Goal: Information Seeking & Learning: Learn about a topic

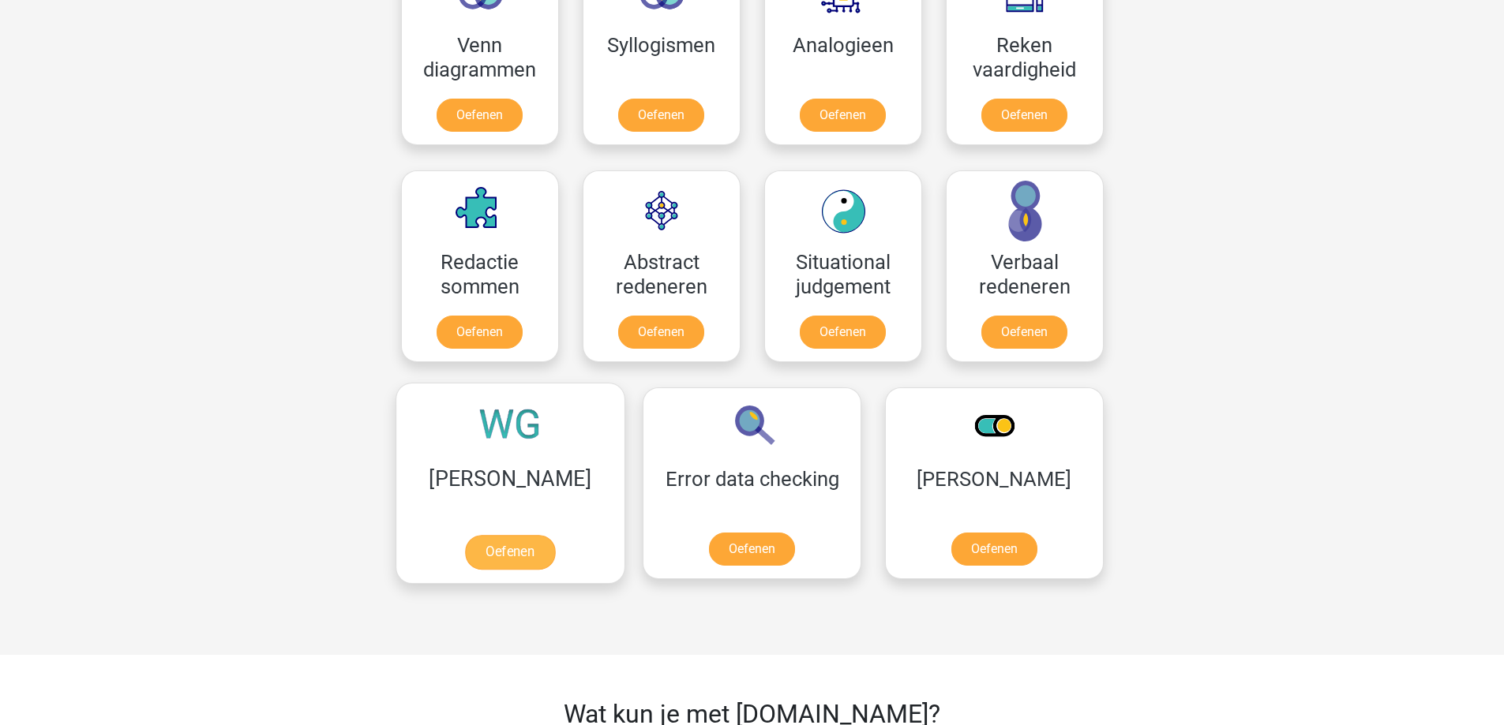
scroll to position [1026, 0]
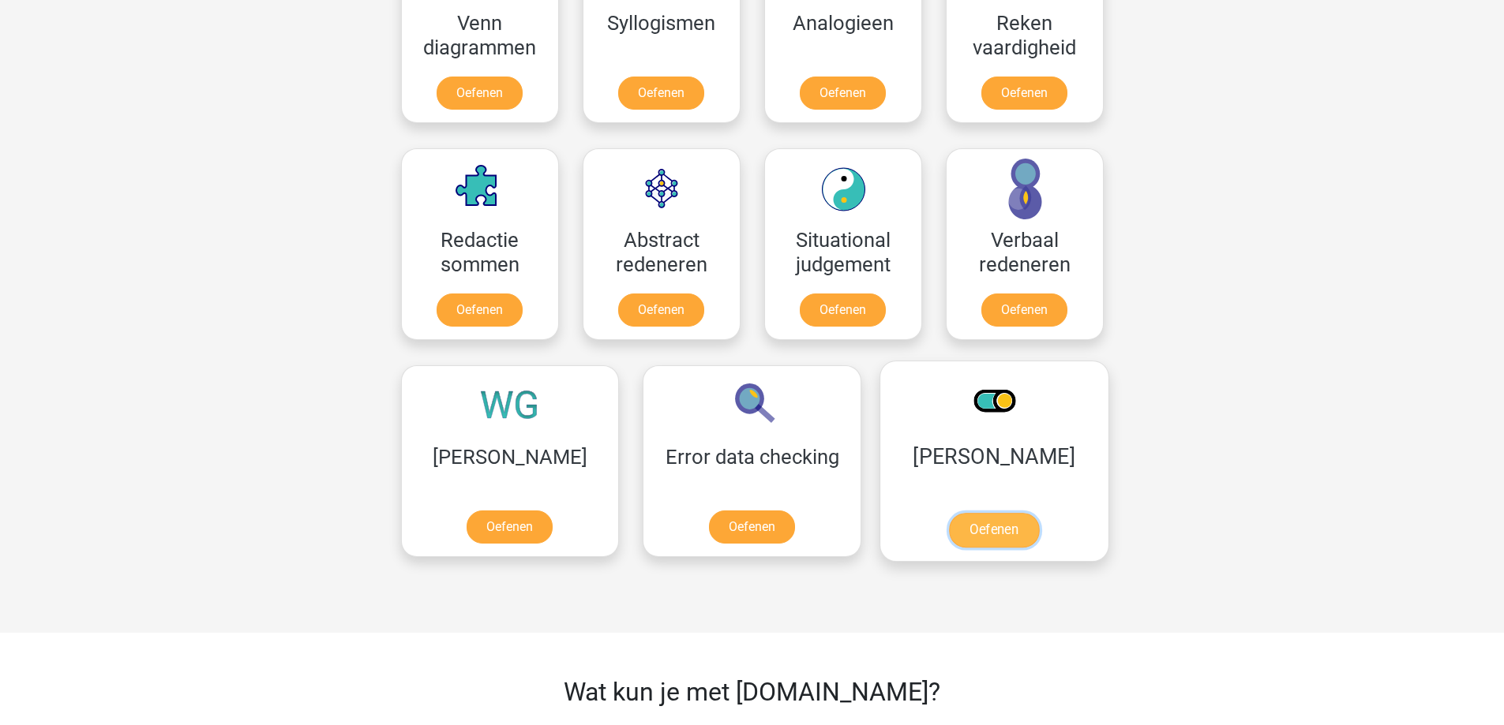
click at [949, 513] on link "Oefenen" at bounding box center [994, 530] width 90 height 35
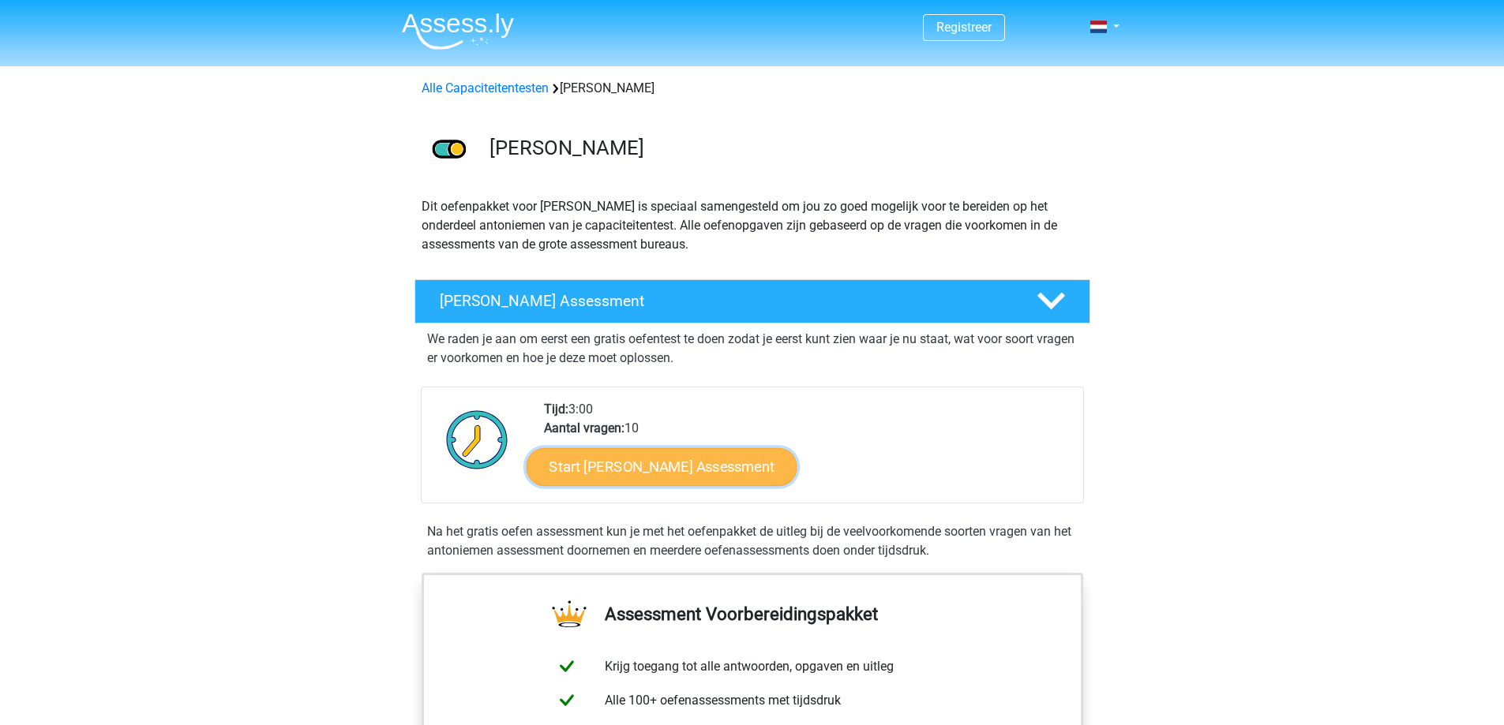
click at [697, 484] on link "Start Antoniemen Gratis Oefen Assessment" at bounding box center [661, 467] width 271 height 38
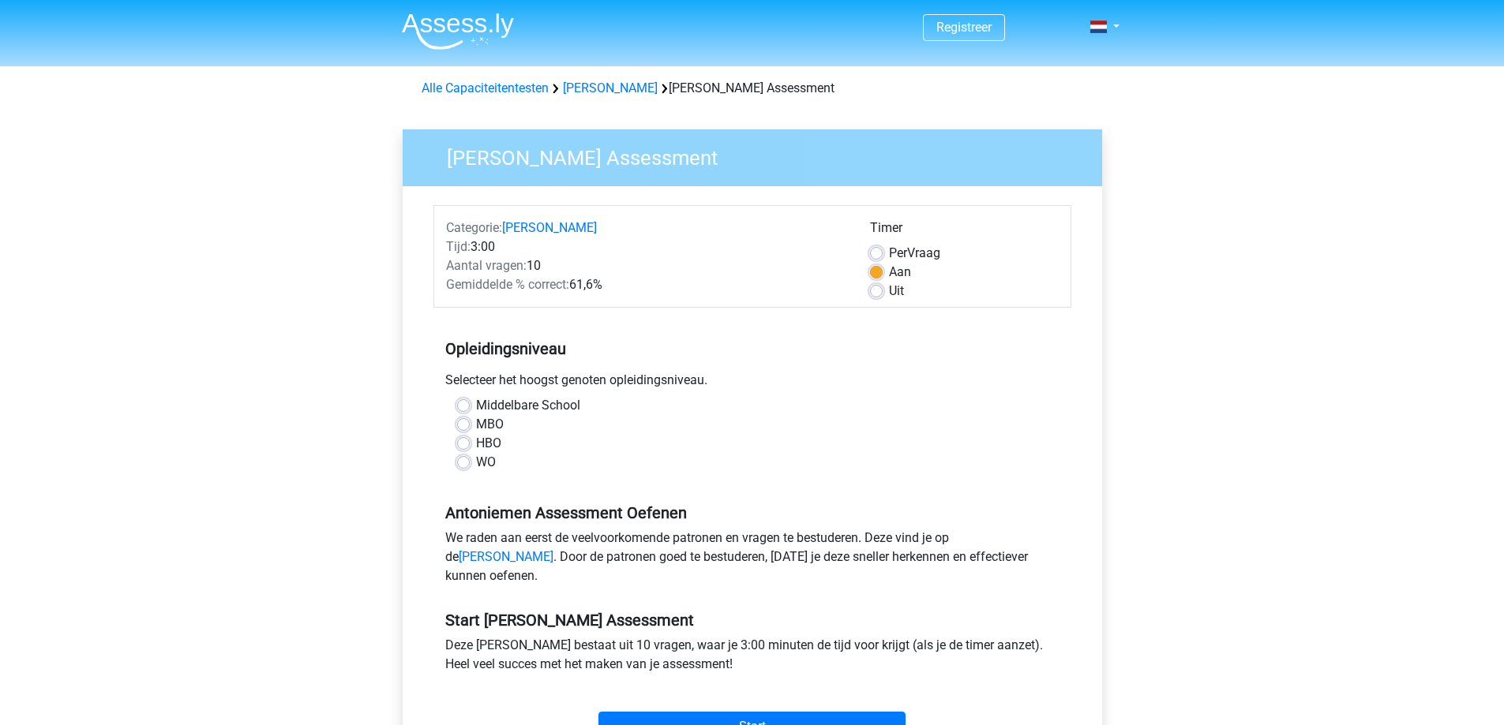
click at [476, 423] on label "MBO" at bounding box center [490, 424] width 28 height 19
click at [461, 423] on input "MBO" at bounding box center [463, 423] width 13 height 16
radio input "true"
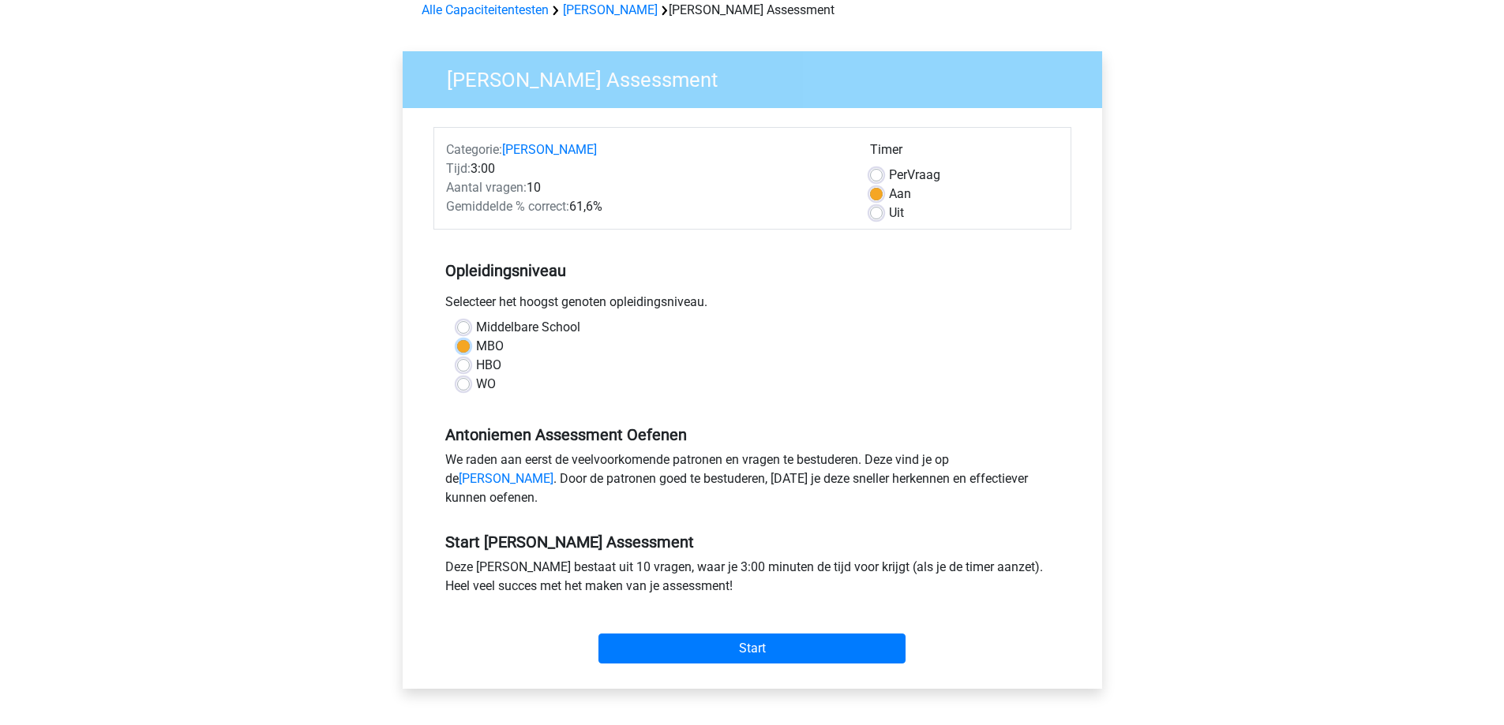
scroll to position [79, 0]
click at [669, 663] on input "Start" at bounding box center [751, 648] width 307 height 30
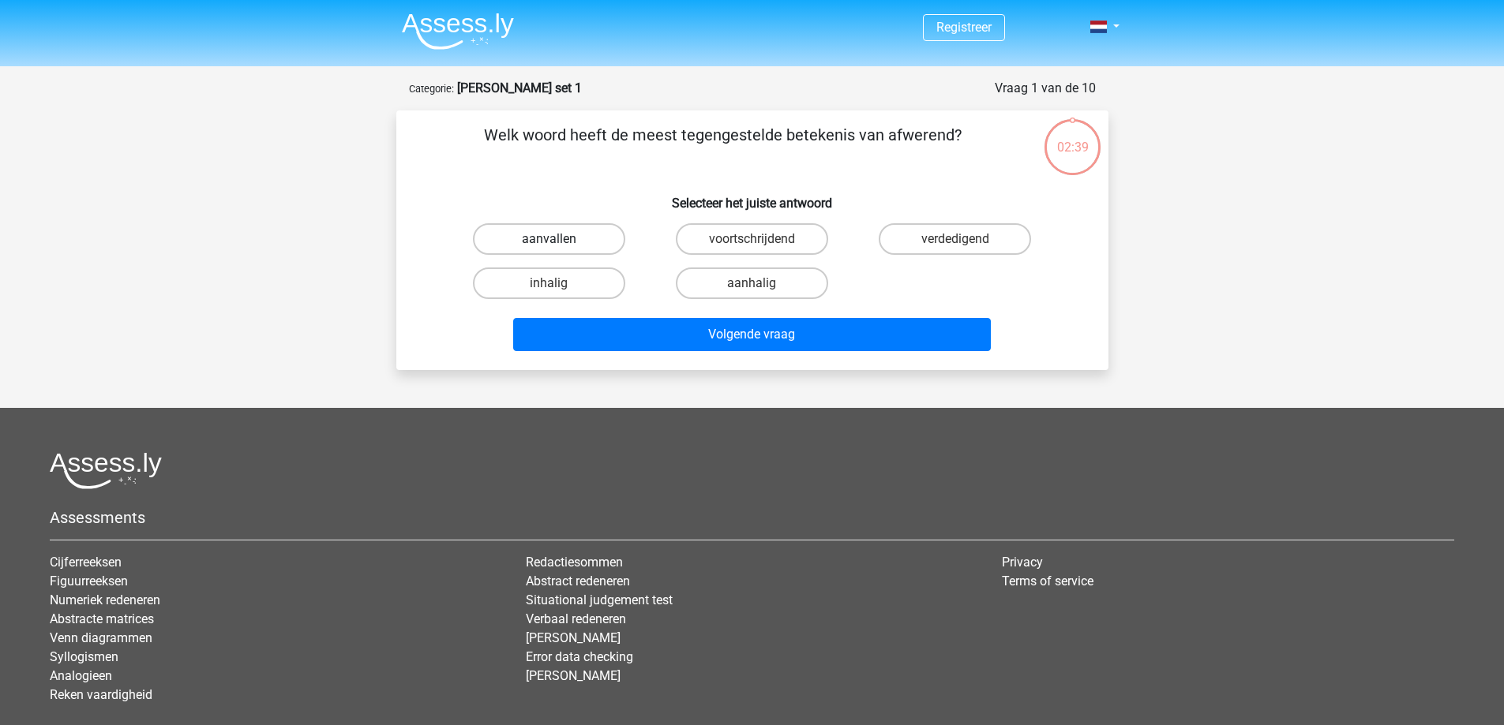
click at [568, 233] on label "aanvallen" at bounding box center [549, 239] width 152 height 32
click at [559, 239] on input "aanvallen" at bounding box center [554, 244] width 10 height 10
radio input "true"
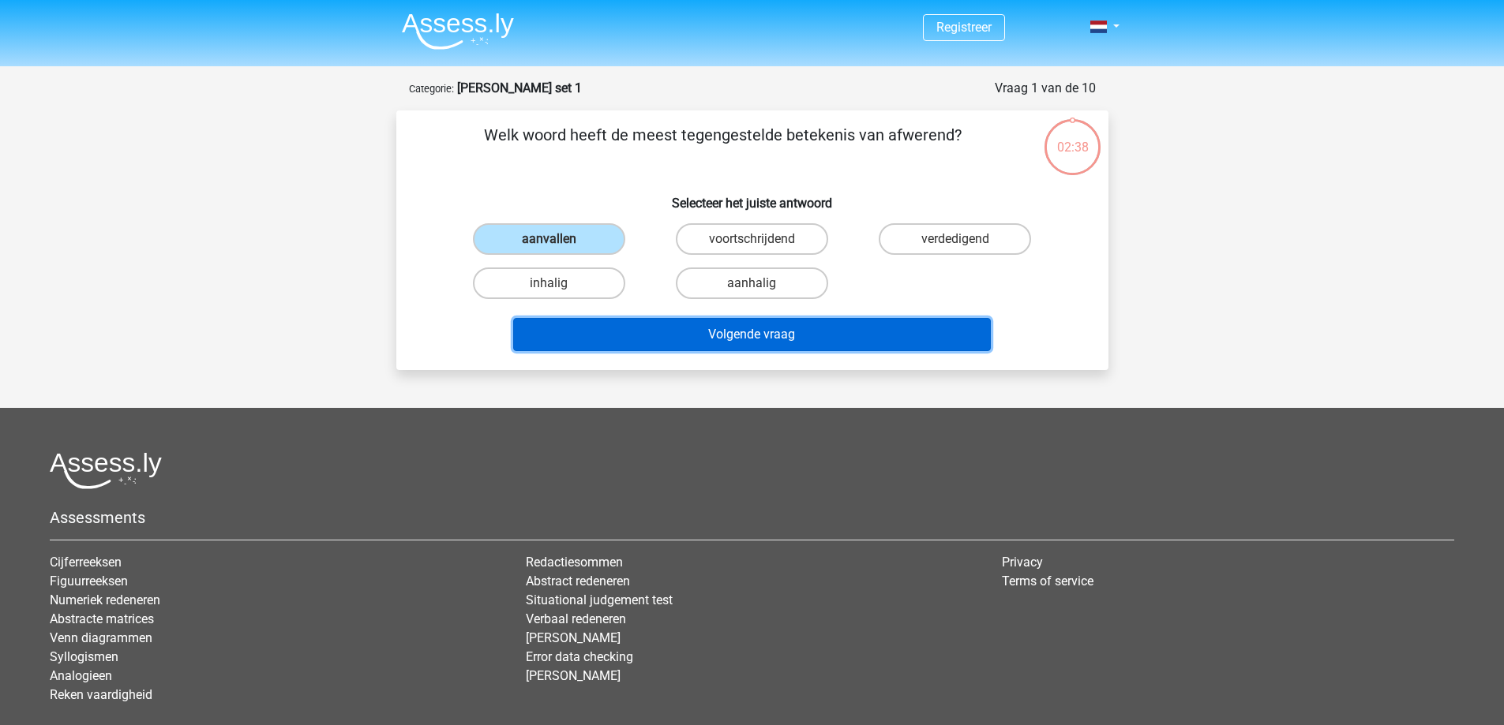
click at [690, 333] on button "Volgende vraag" at bounding box center [752, 334] width 478 height 33
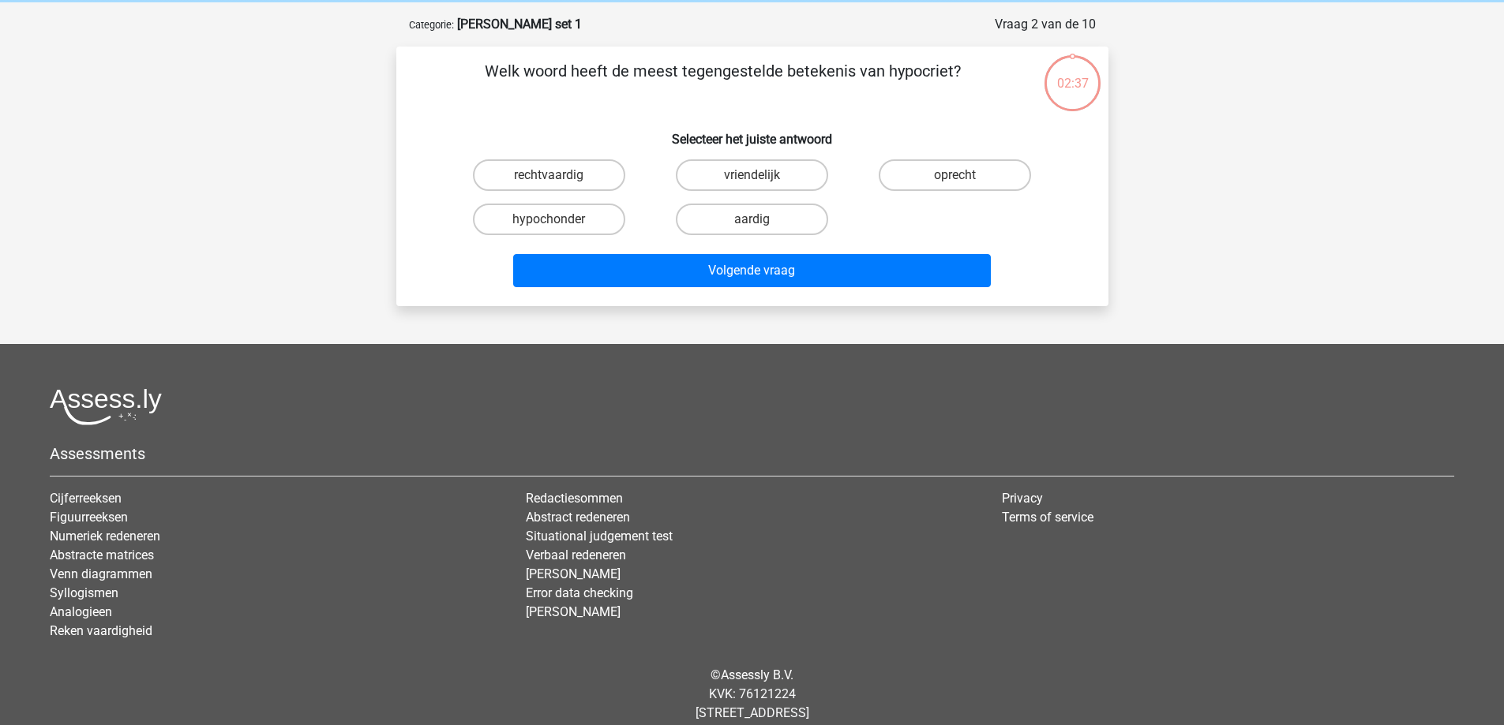
scroll to position [79, 0]
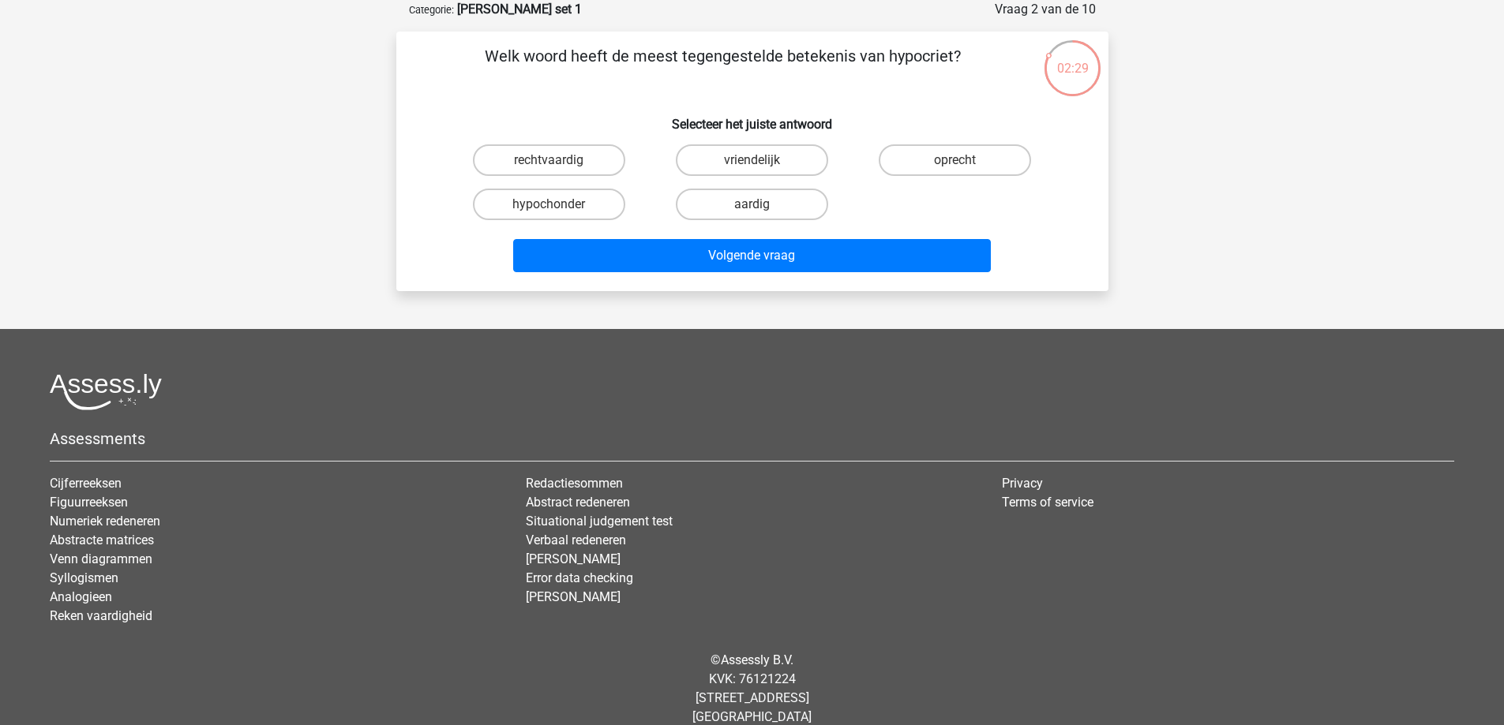
click at [939, 163] on label "oprecht" at bounding box center [955, 160] width 152 height 32
click at [955, 163] on input "oprecht" at bounding box center [960, 165] width 10 height 10
radio input "true"
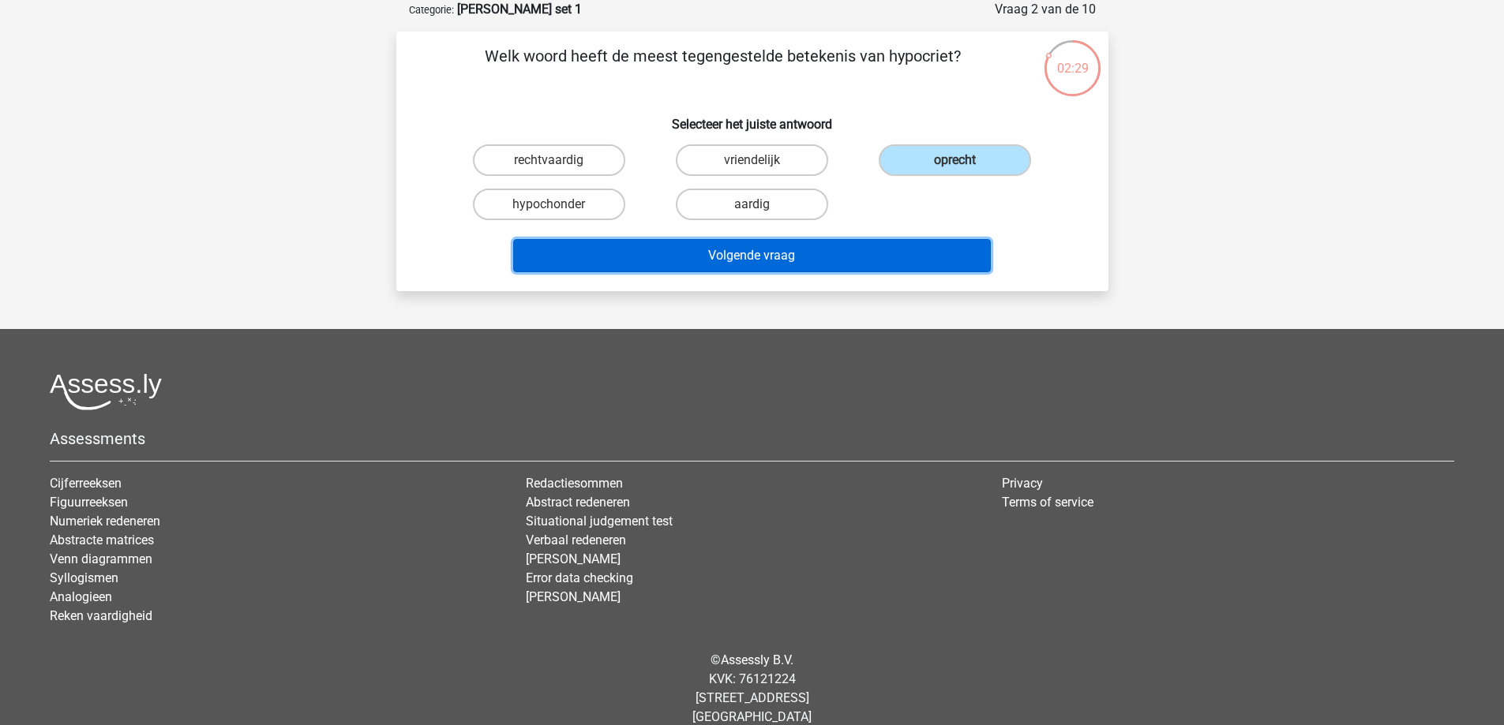
click at [774, 252] on button "Volgende vraag" at bounding box center [752, 255] width 478 height 33
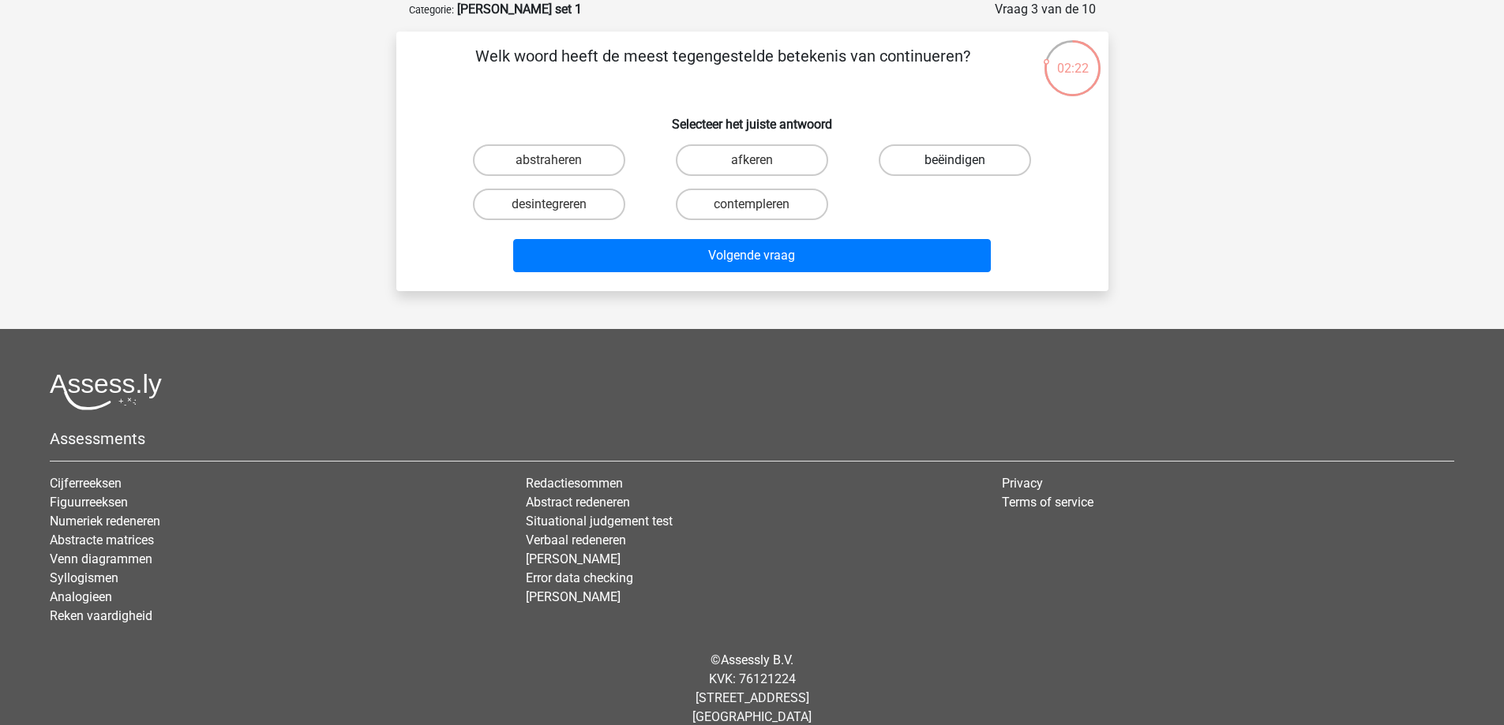
click at [947, 164] on label "beëindigen" at bounding box center [955, 160] width 152 height 32
click at [955, 164] on input "beëindigen" at bounding box center [960, 165] width 10 height 10
radio input "true"
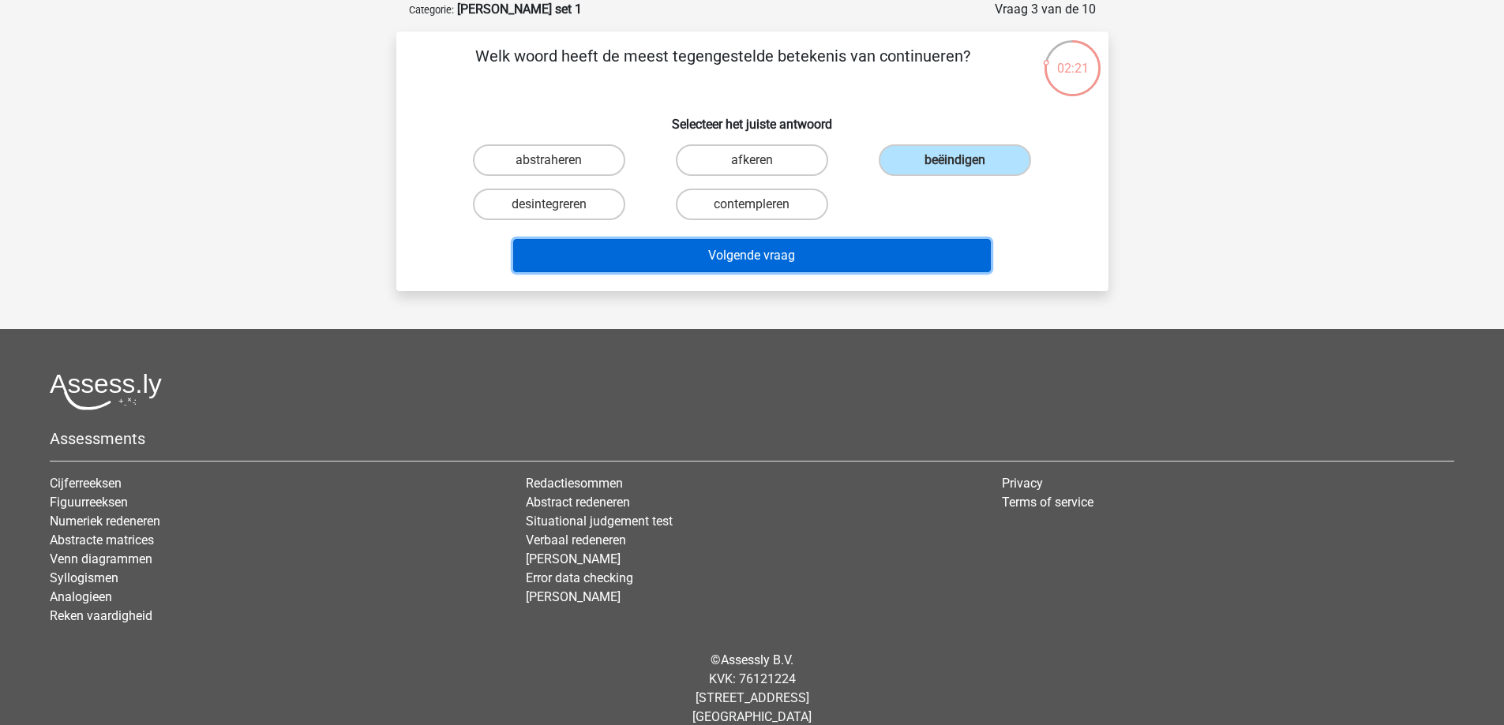
click at [763, 262] on button "Volgende vraag" at bounding box center [752, 255] width 478 height 33
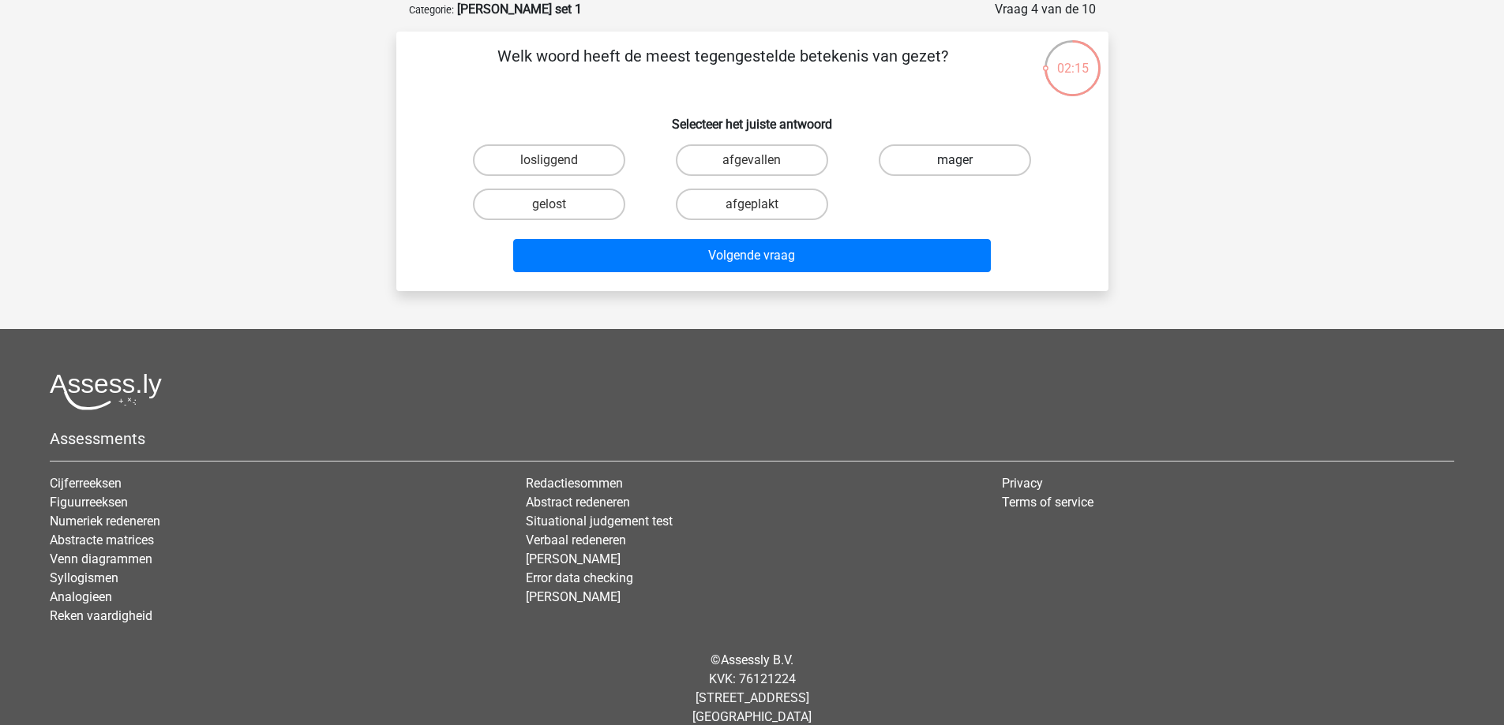
click at [918, 164] on label "mager" at bounding box center [955, 160] width 152 height 32
click at [955, 164] on input "mager" at bounding box center [960, 165] width 10 height 10
radio input "true"
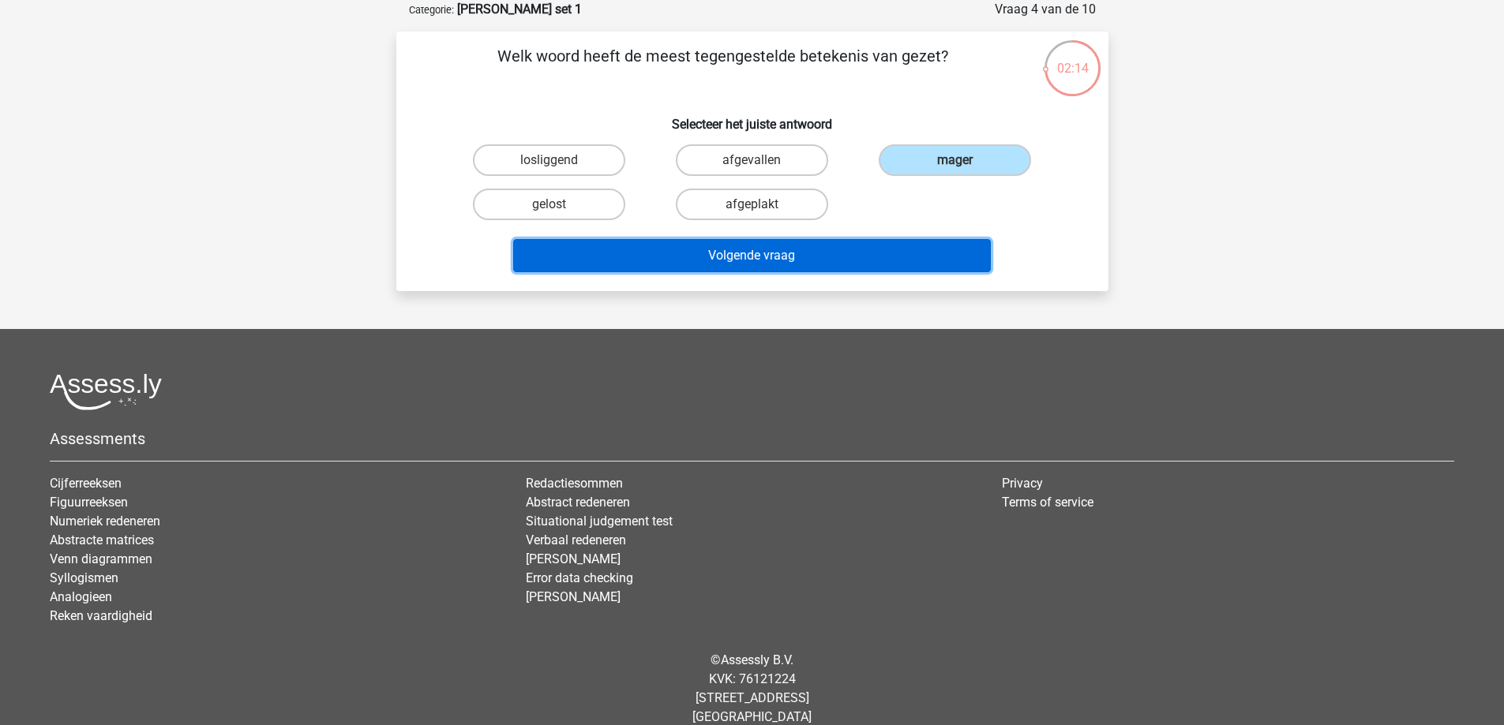
click at [753, 251] on button "Volgende vraag" at bounding box center [752, 255] width 478 height 33
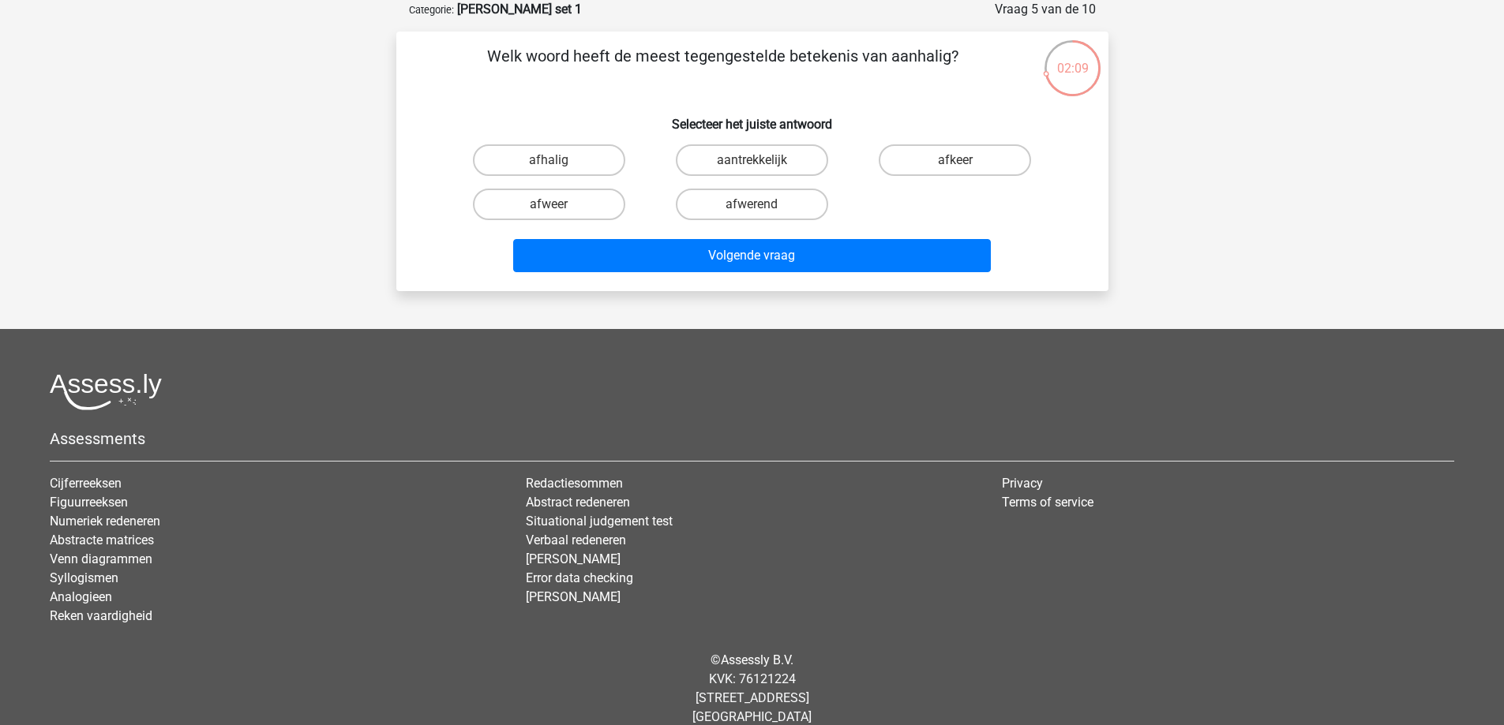
click at [759, 213] on input "afwerend" at bounding box center [757, 209] width 10 height 10
radio input "true"
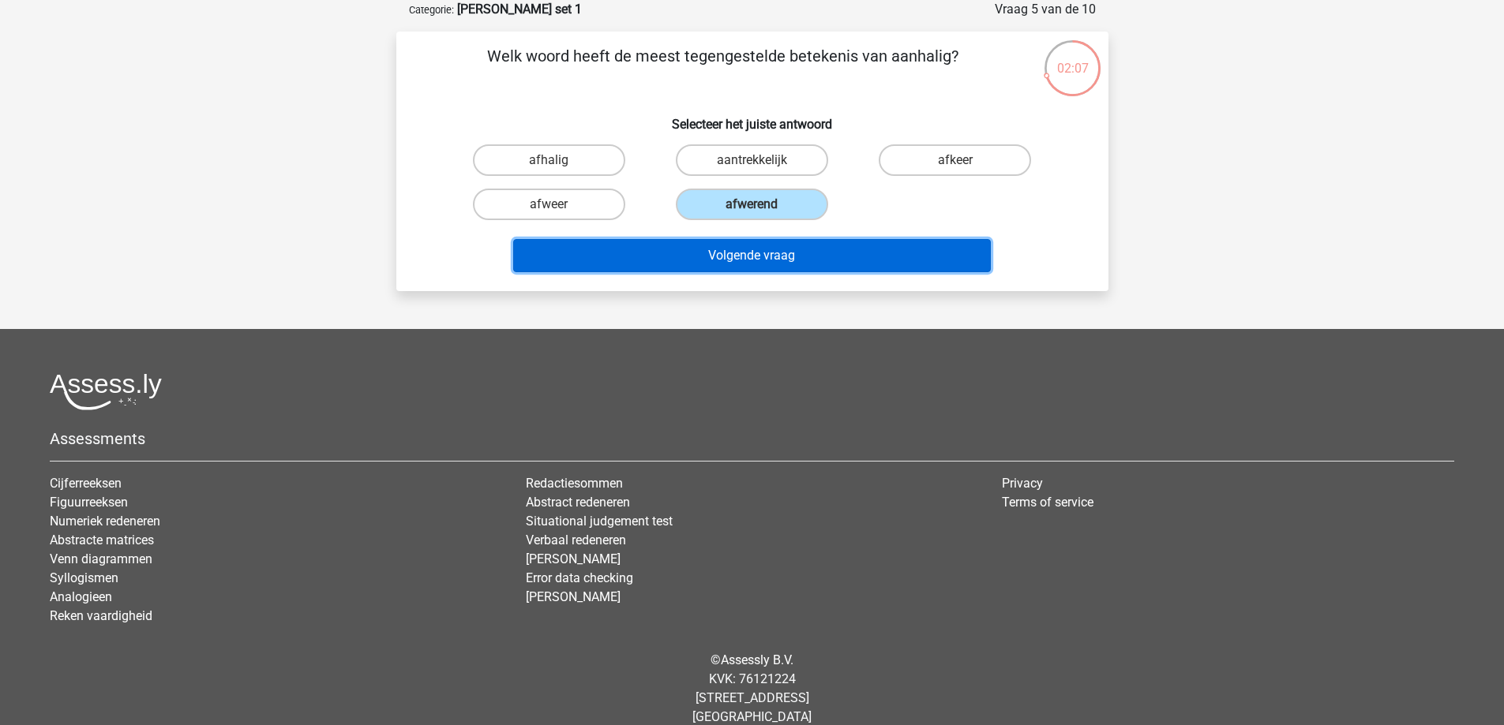
click at [752, 251] on button "Volgende vraag" at bounding box center [752, 255] width 478 height 33
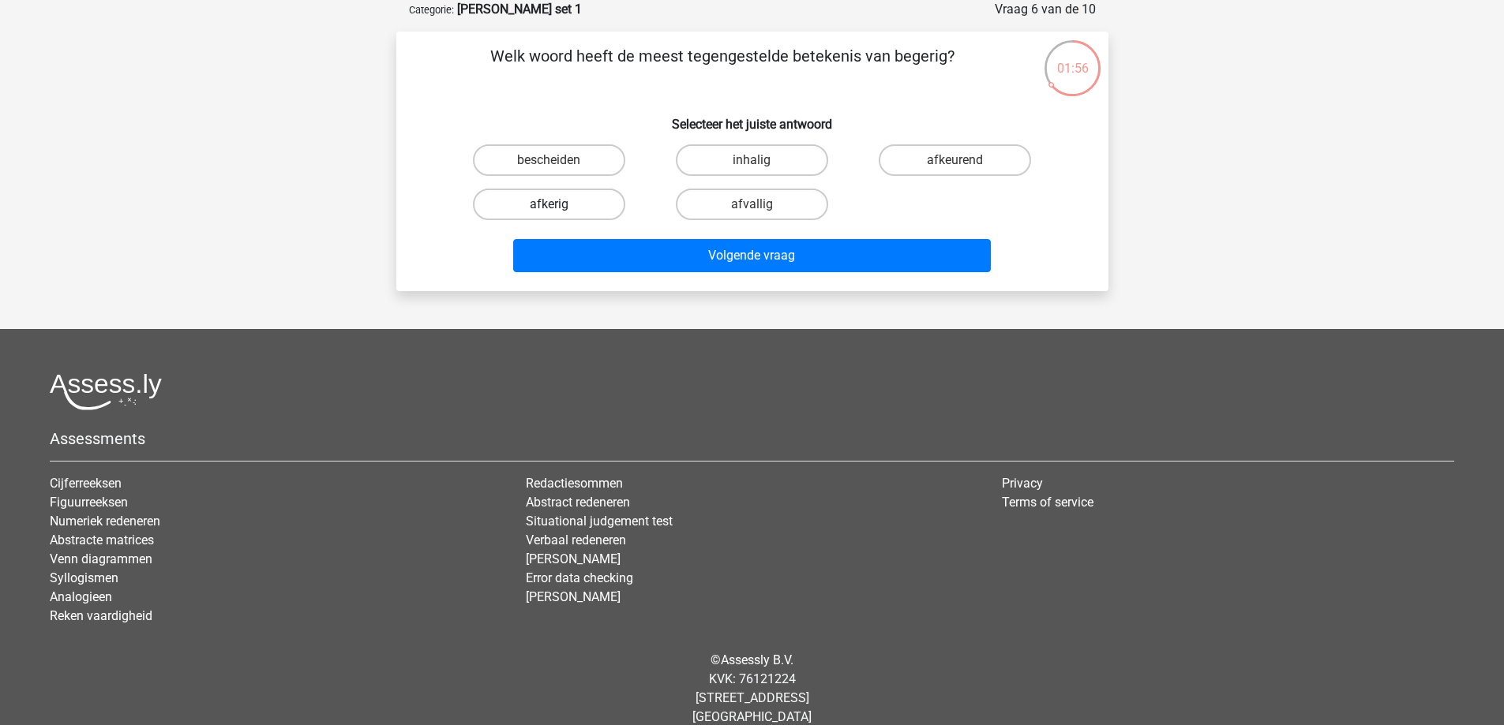
click at [601, 210] on label "afkerig" at bounding box center [549, 205] width 152 height 32
click at [559, 210] on input "afkerig" at bounding box center [554, 209] width 10 height 10
radio input "true"
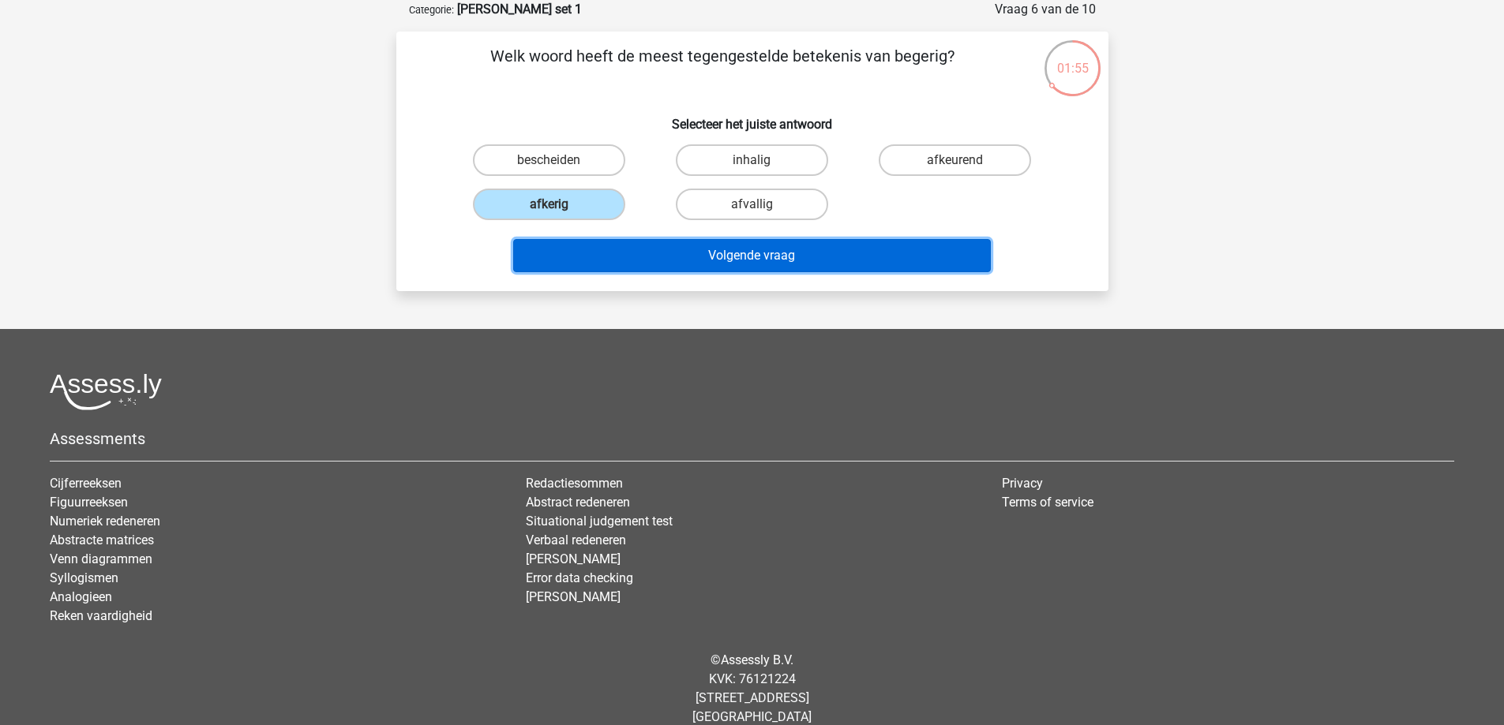
click at [723, 256] on button "Volgende vraag" at bounding box center [752, 255] width 478 height 33
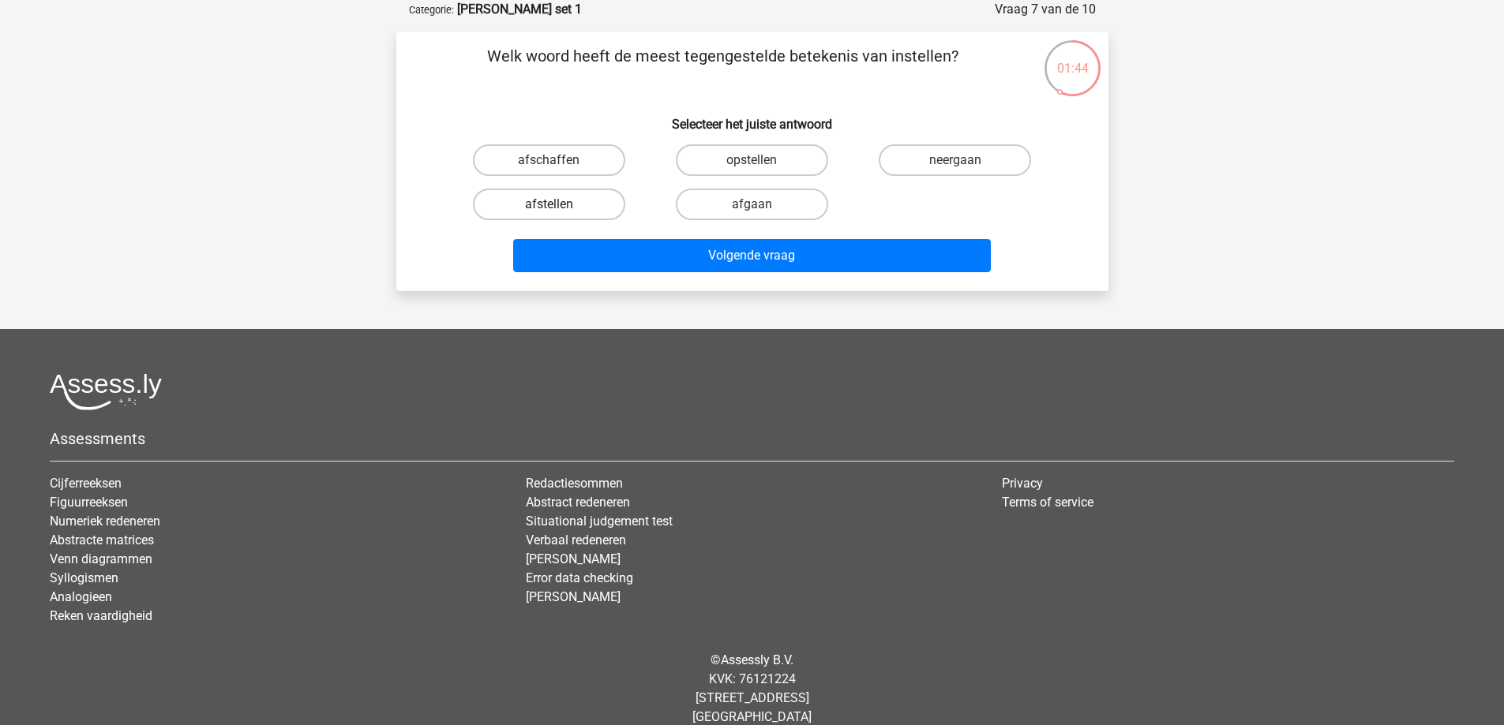
click at [579, 205] on label "afstellen" at bounding box center [549, 205] width 152 height 32
click at [559, 205] on input "afstellen" at bounding box center [554, 209] width 10 height 10
radio input "true"
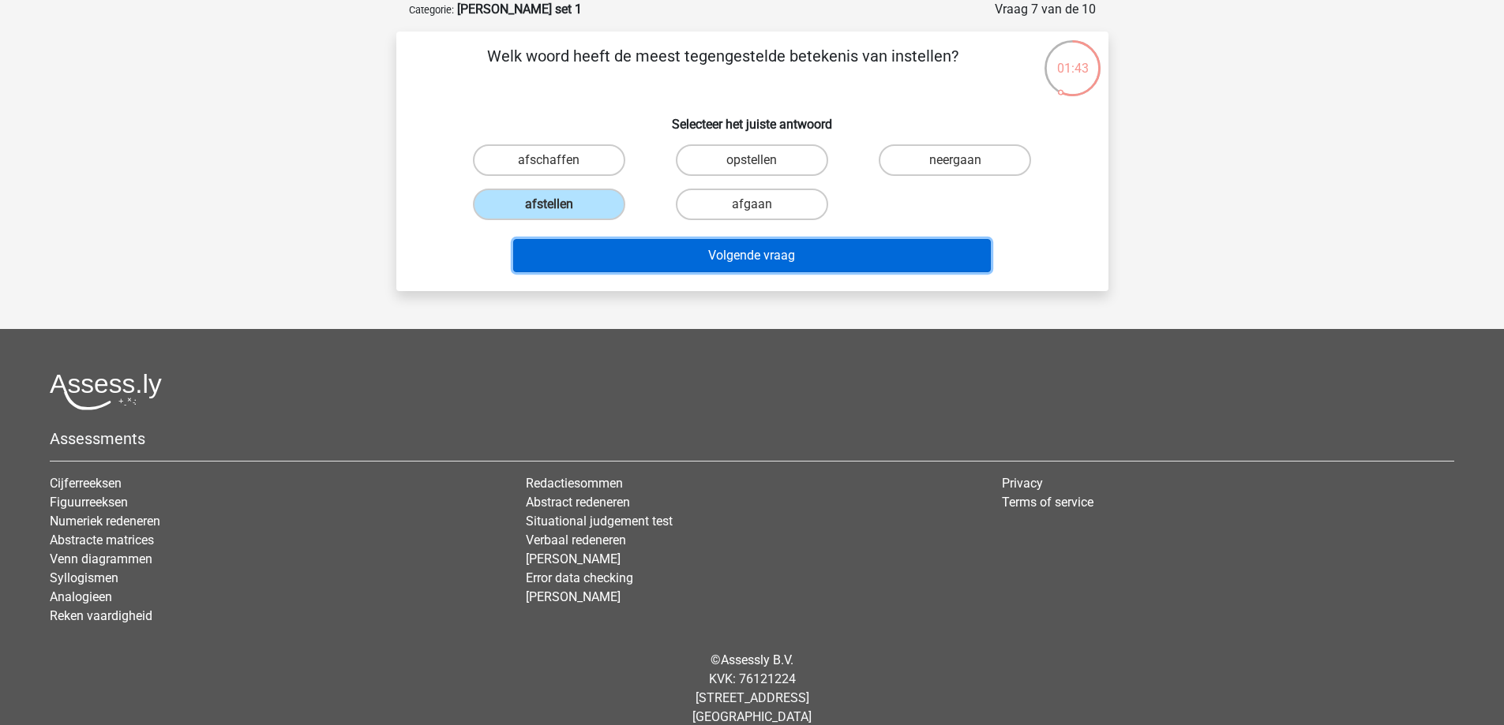
click at [696, 241] on button "Volgende vraag" at bounding box center [752, 255] width 478 height 33
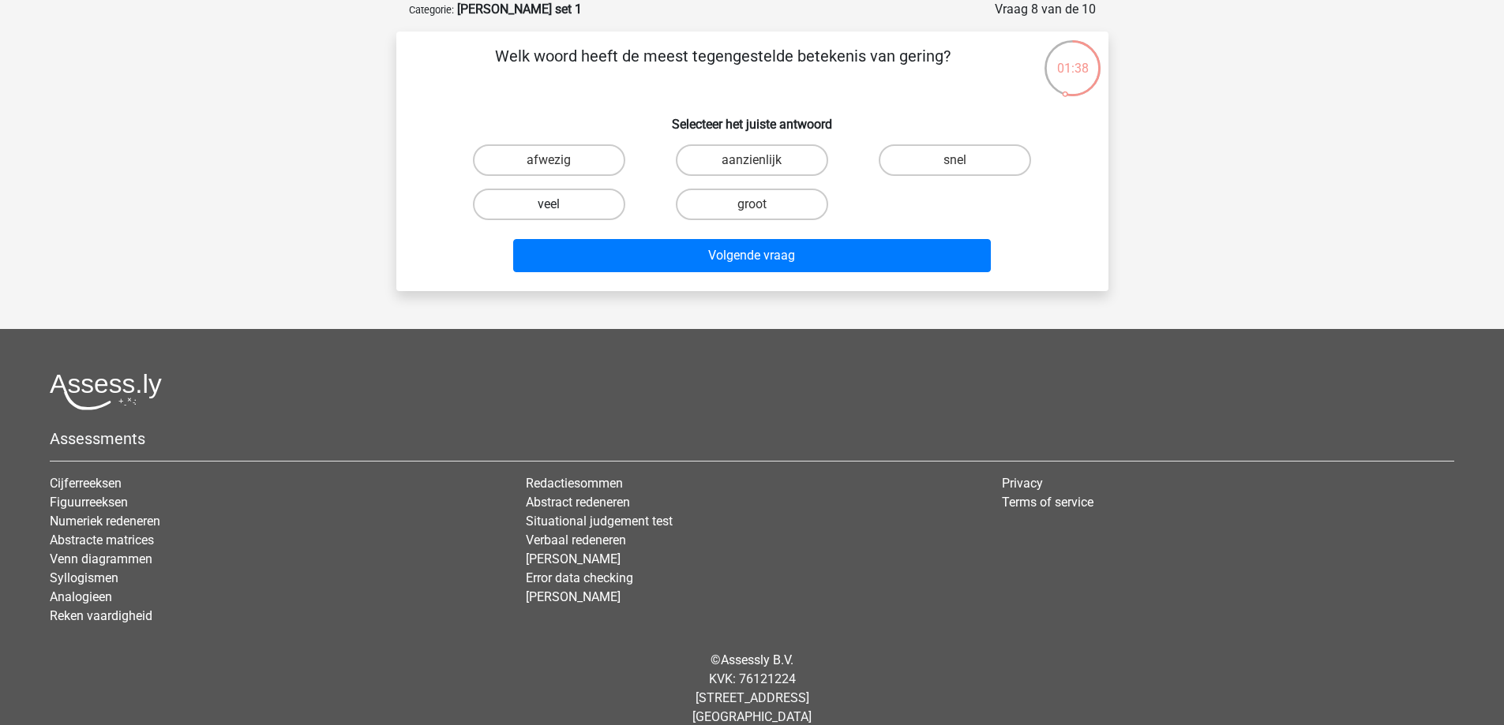
click at [581, 203] on label "veel" at bounding box center [549, 205] width 152 height 32
click at [559, 204] on input "veel" at bounding box center [554, 209] width 10 height 10
radio input "true"
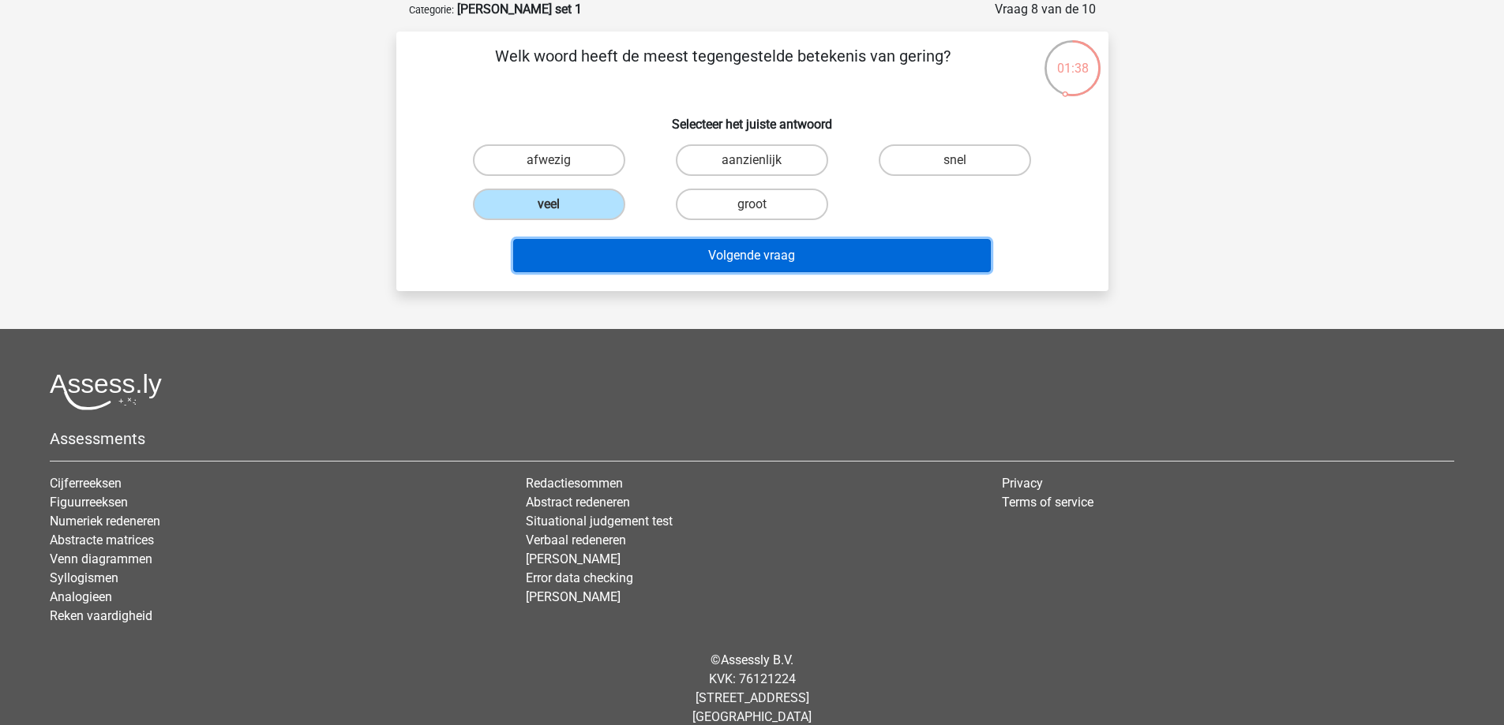
click at [732, 259] on button "Volgende vraag" at bounding box center [752, 255] width 478 height 33
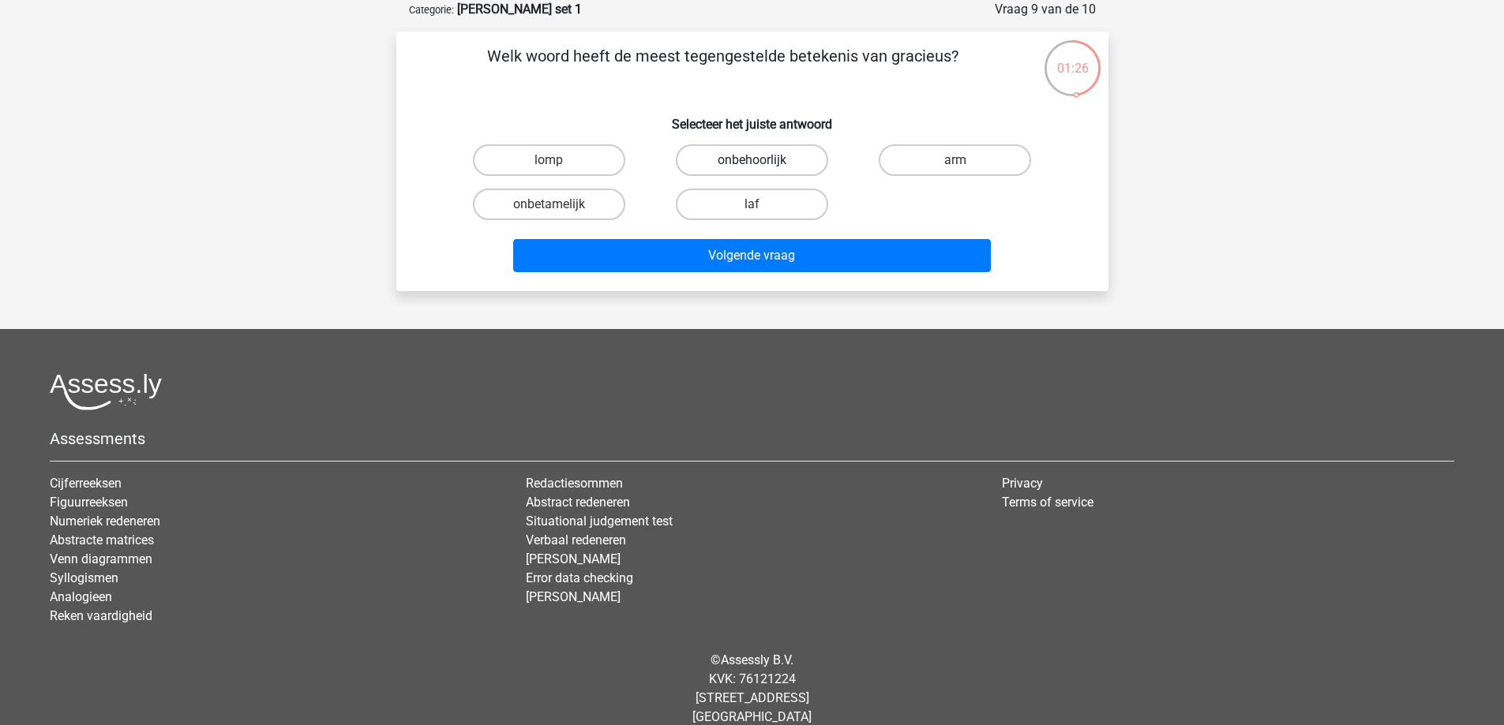
click at [783, 165] on label "onbehoorlijk" at bounding box center [752, 160] width 152 height 32
click at [762, 165] on input "onbehoorlijk" at bounding box center [757, 165] width 10 height 10
radio input "true"
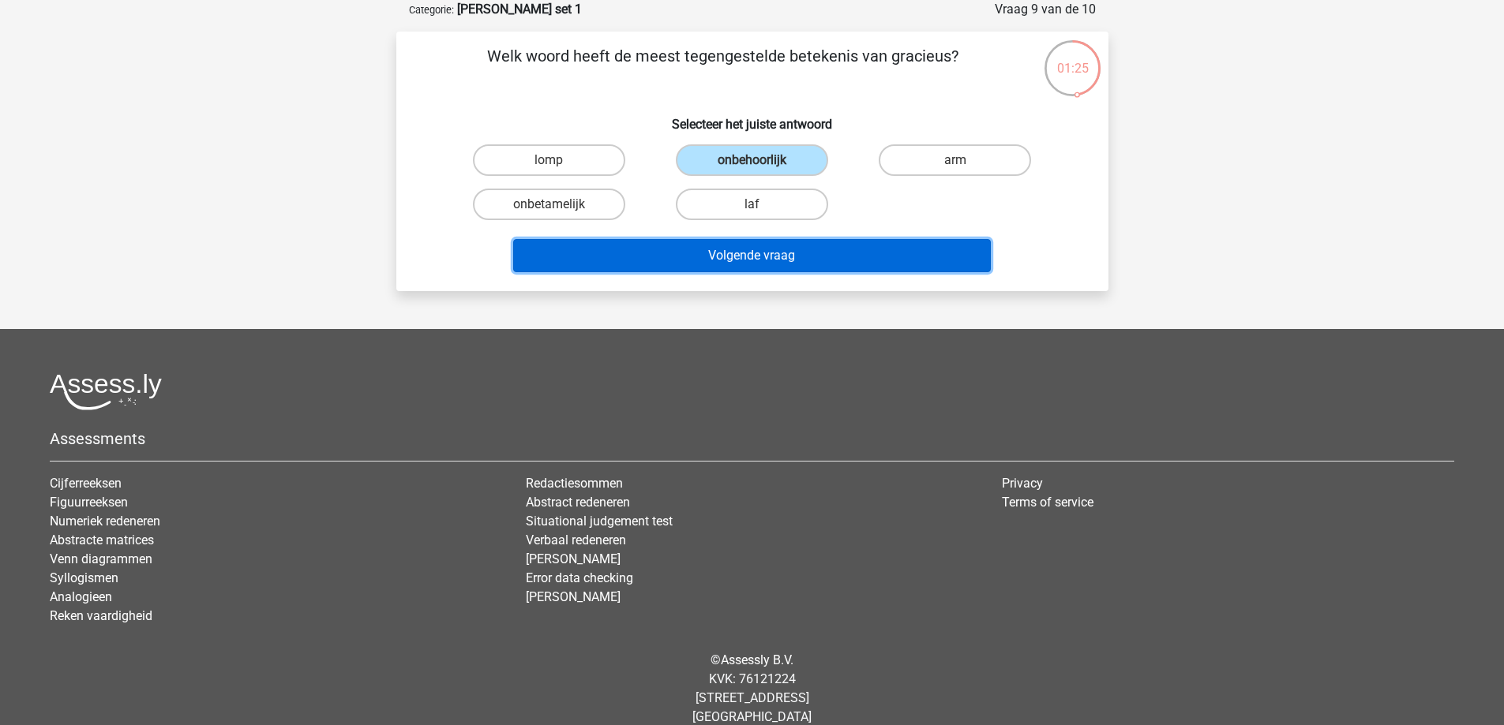
click at [760, 242] on button "Volgende vraag" at bounding box center [752, 255] width 478 height 33
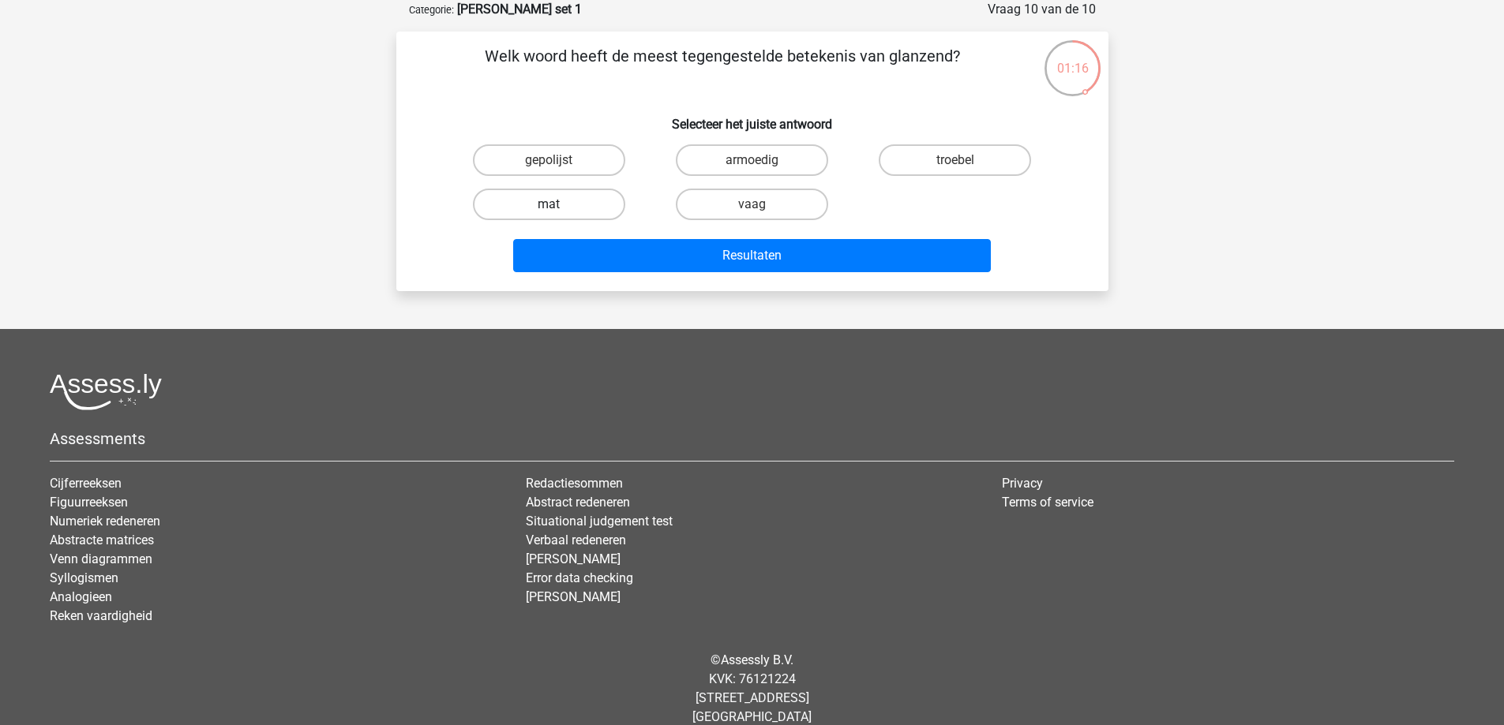
click at [565, 200] on label "mat" at bounding box center [549, 205] width 152 height 32
click at [559, 204] on input "mat" at bounding box center [554, 209] width 10 height 10
radio input "true"
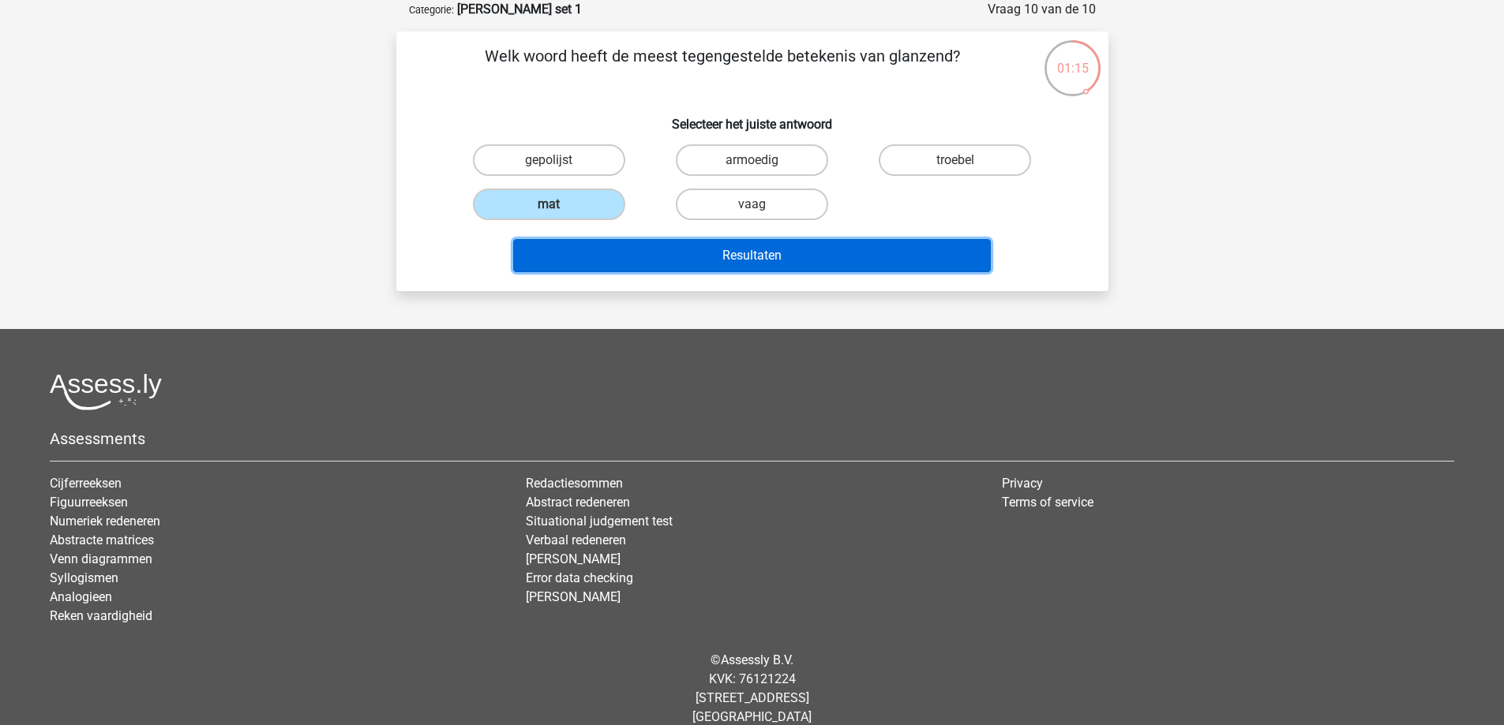
click at [722, 246] on button "Resultaten" at bounding box center [752, 255] width 478 height 33
